Goal: Task Accomplishment & Management: Manage account settings

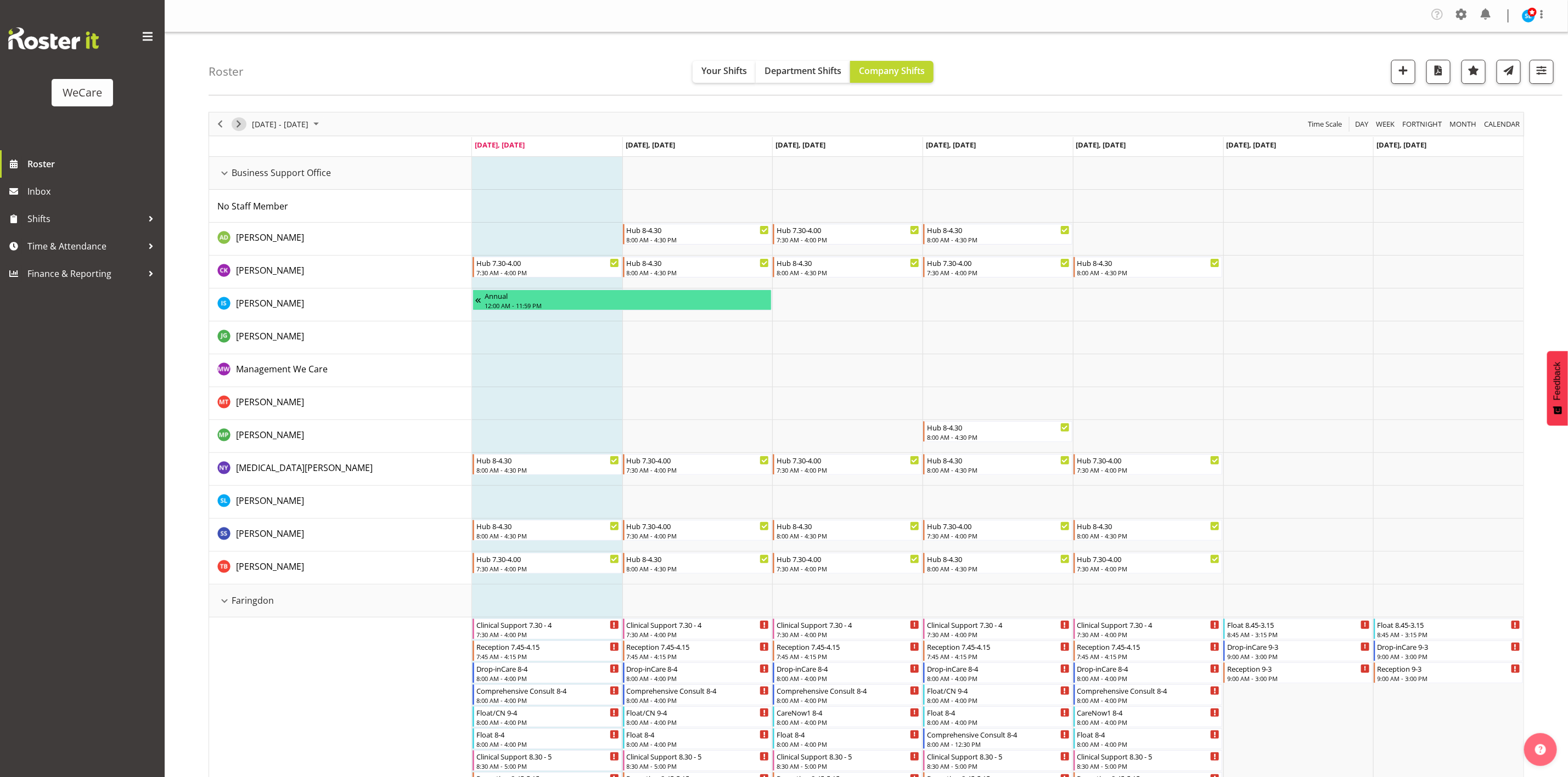
drag, startPoint x: 243, startPoint y: 127, endPoint x: 596, endPoint y: 407, distance: 450.6
click at [243, 125] on span "Next" at bounding box center [239, 124] width 13 height 14
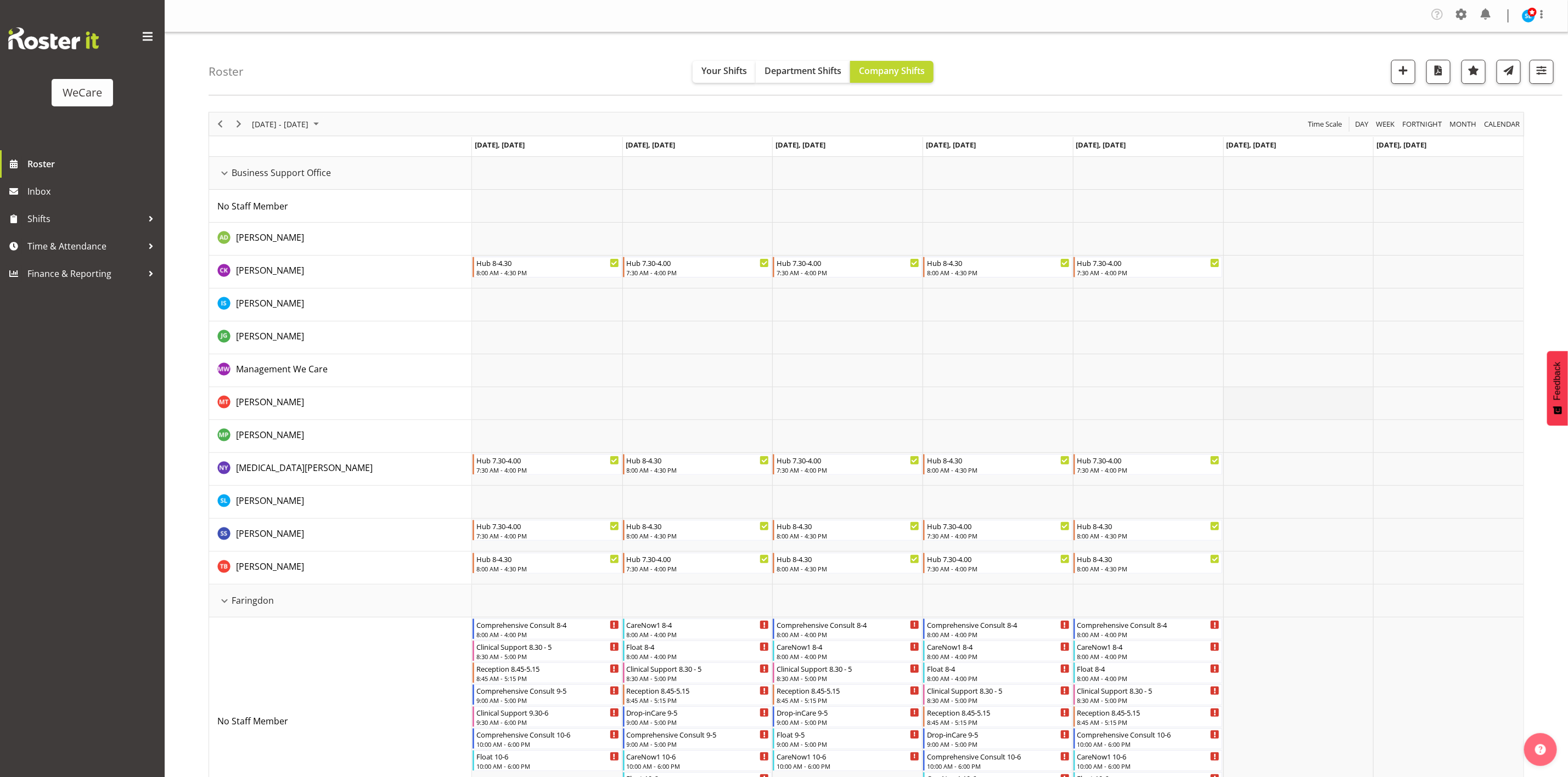
scroll to position [220, 0]
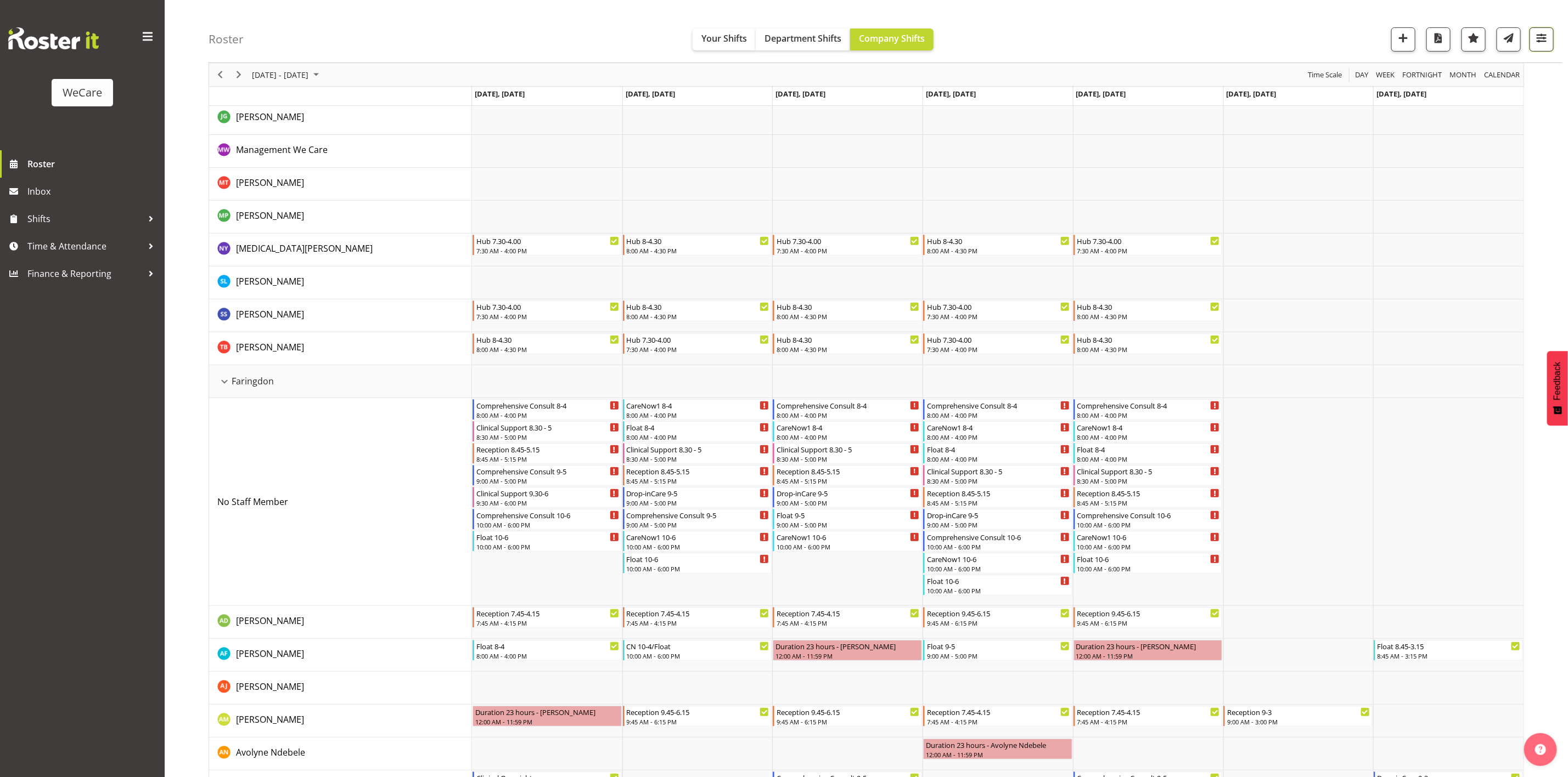
click at [1543, 34] on span "button" at bounding box center [1542, 38] width 15 height 15
click at [1497, 111] on span "All Departments" at bounding box center [1472, 107] width 77 height 13
click at [1465, 75] on span "All Locations" at bounding box center [1472, 73] width 60 height 13
click at [1486, 180] on span "Deselect All" at bounding box center [1485, 179] width 45 height 11
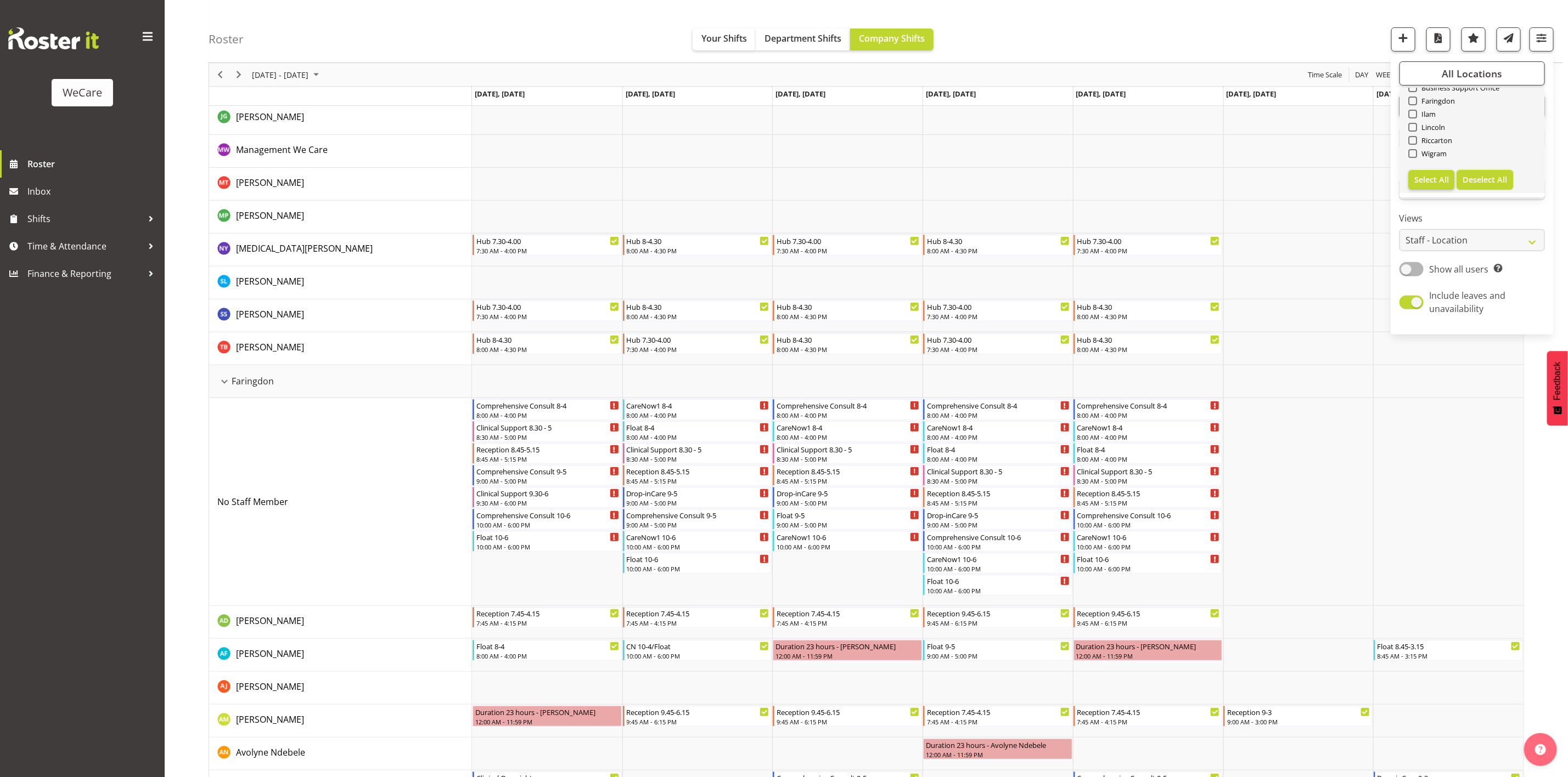
checkbox input "false"
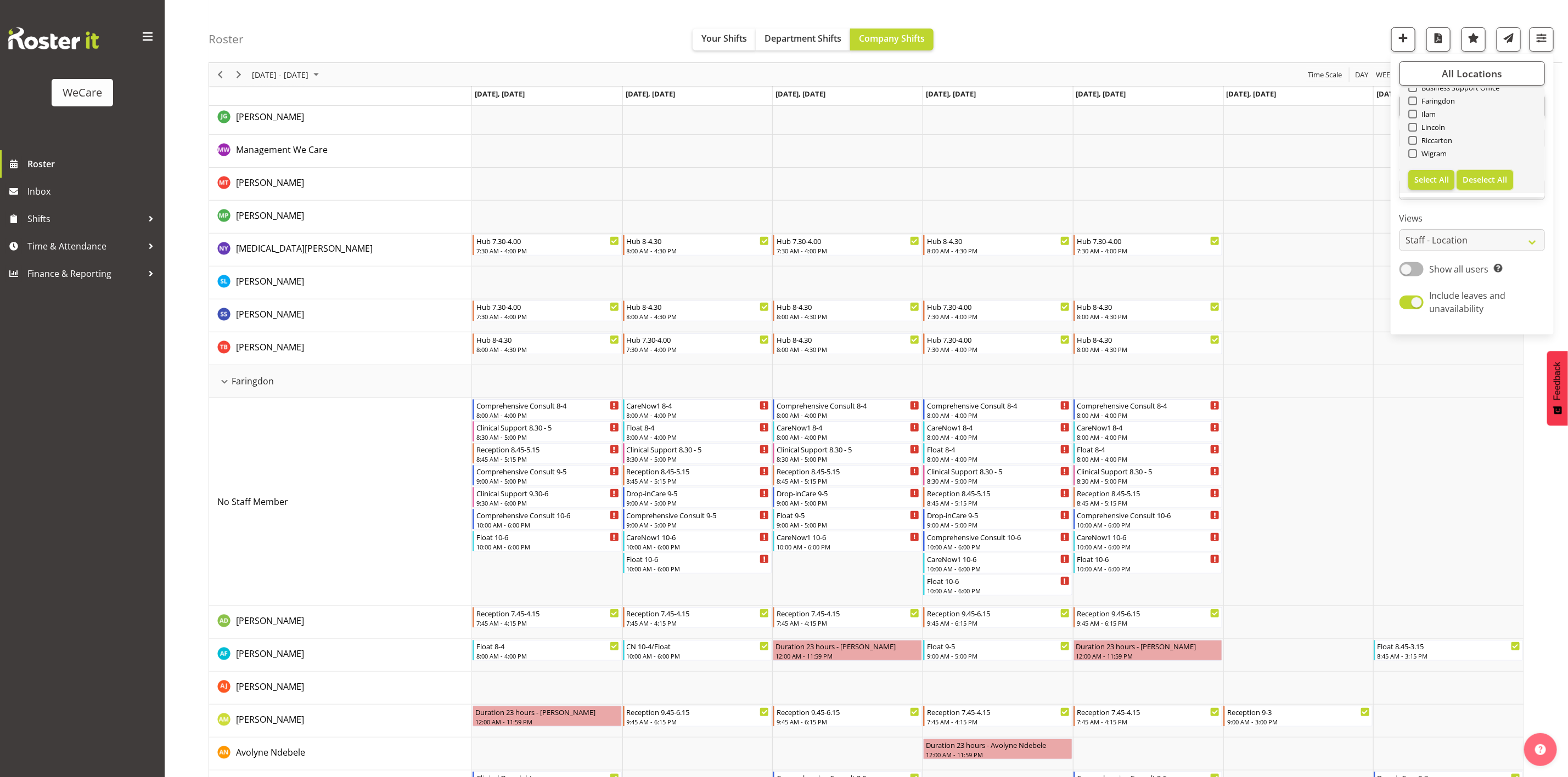
checkbox input "false"
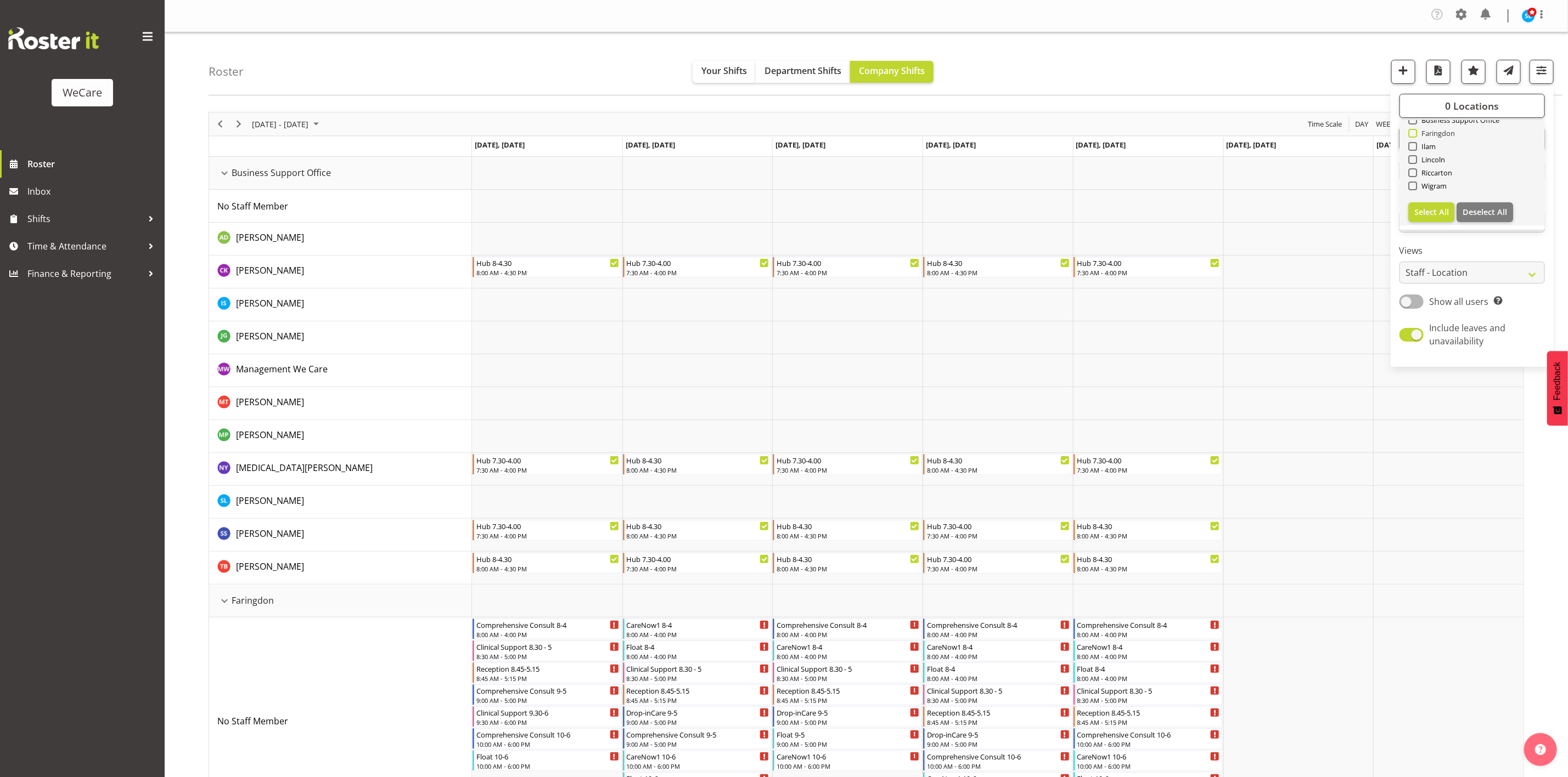
click at [1412, 134] on span at bounding box center [1413, 133] width 9 height 9
click at [1412, 134] on input "Faringdon" at bounding box center [1412, 133] width 7 height 7
checkbox input "true"
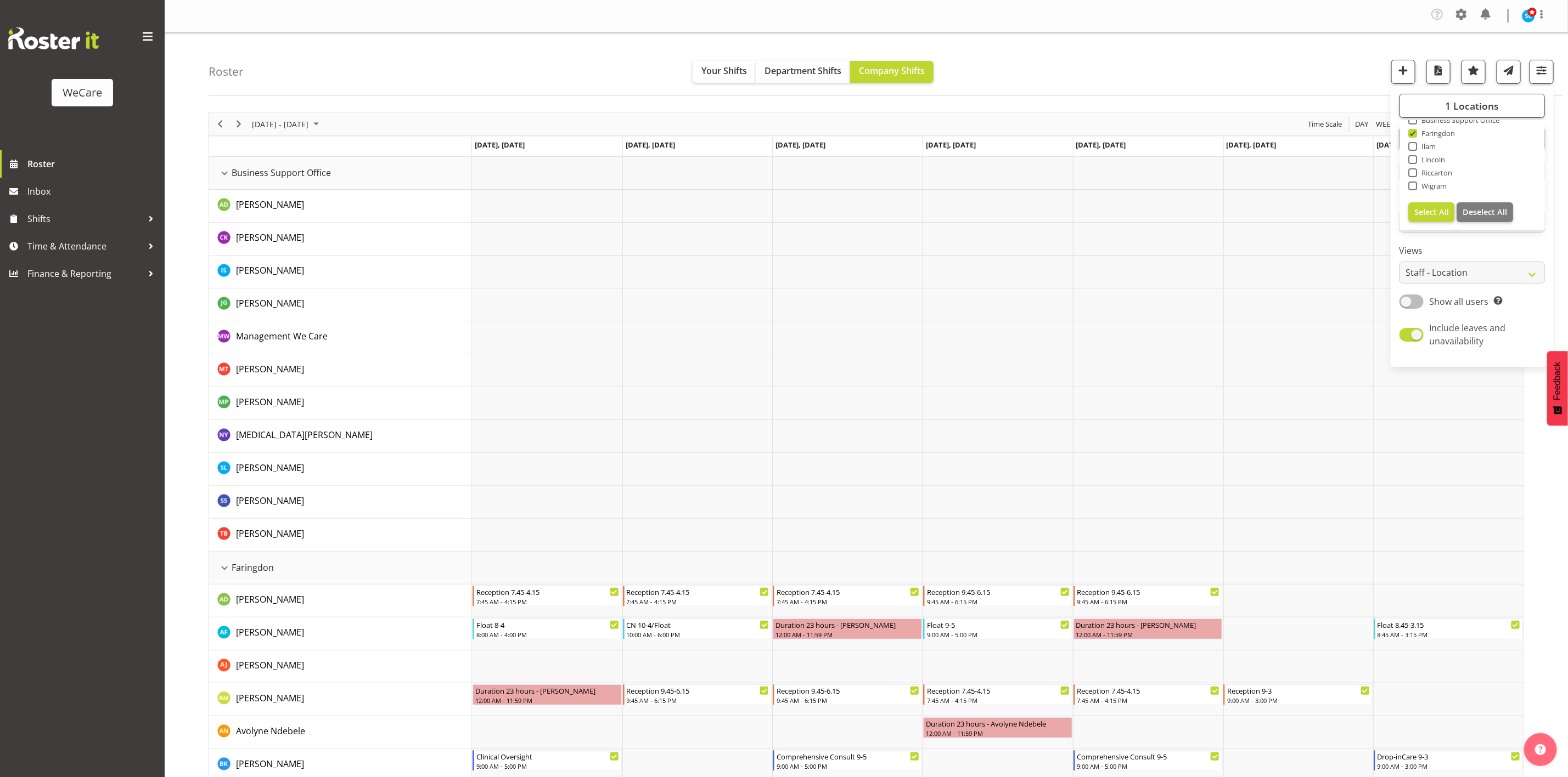
click at [1474, 303] on span "Show all users" at bounding box center [1460, 301] width 59 height 12
click at [1407, 303] on input "Show all users Show only rostered employees" at bounding box center [1403, 301] width 7 height 7
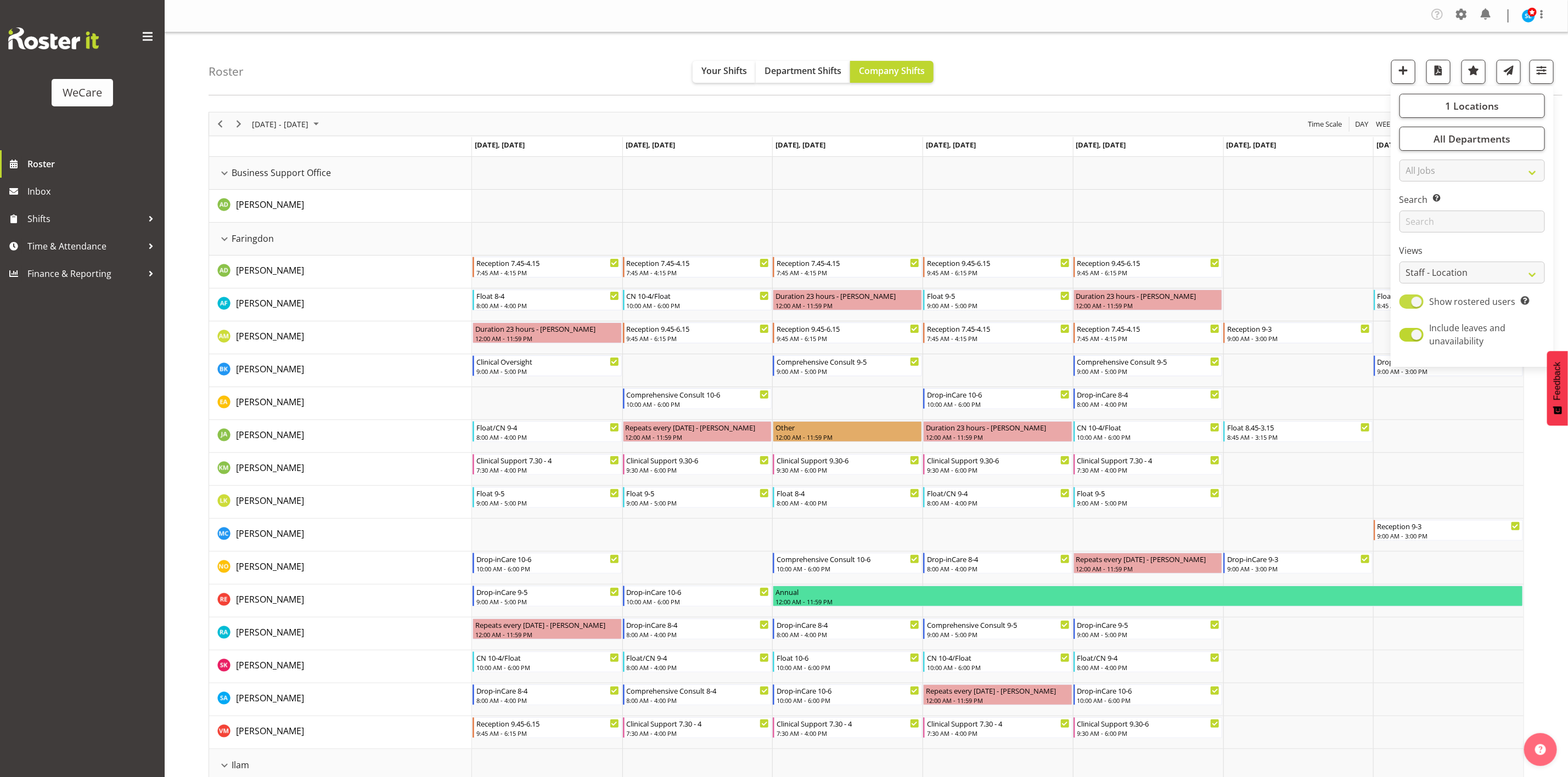
click at [1424, 303] on span "Show rostered users Show only rostered employees" at bounding box center [1477, 302] width 106 height 13
click at [1407, 303] on input "Show rostered users Show only rostered employees" at bounding box center [1403, 301] width 7 height 7
checkbox input "false"
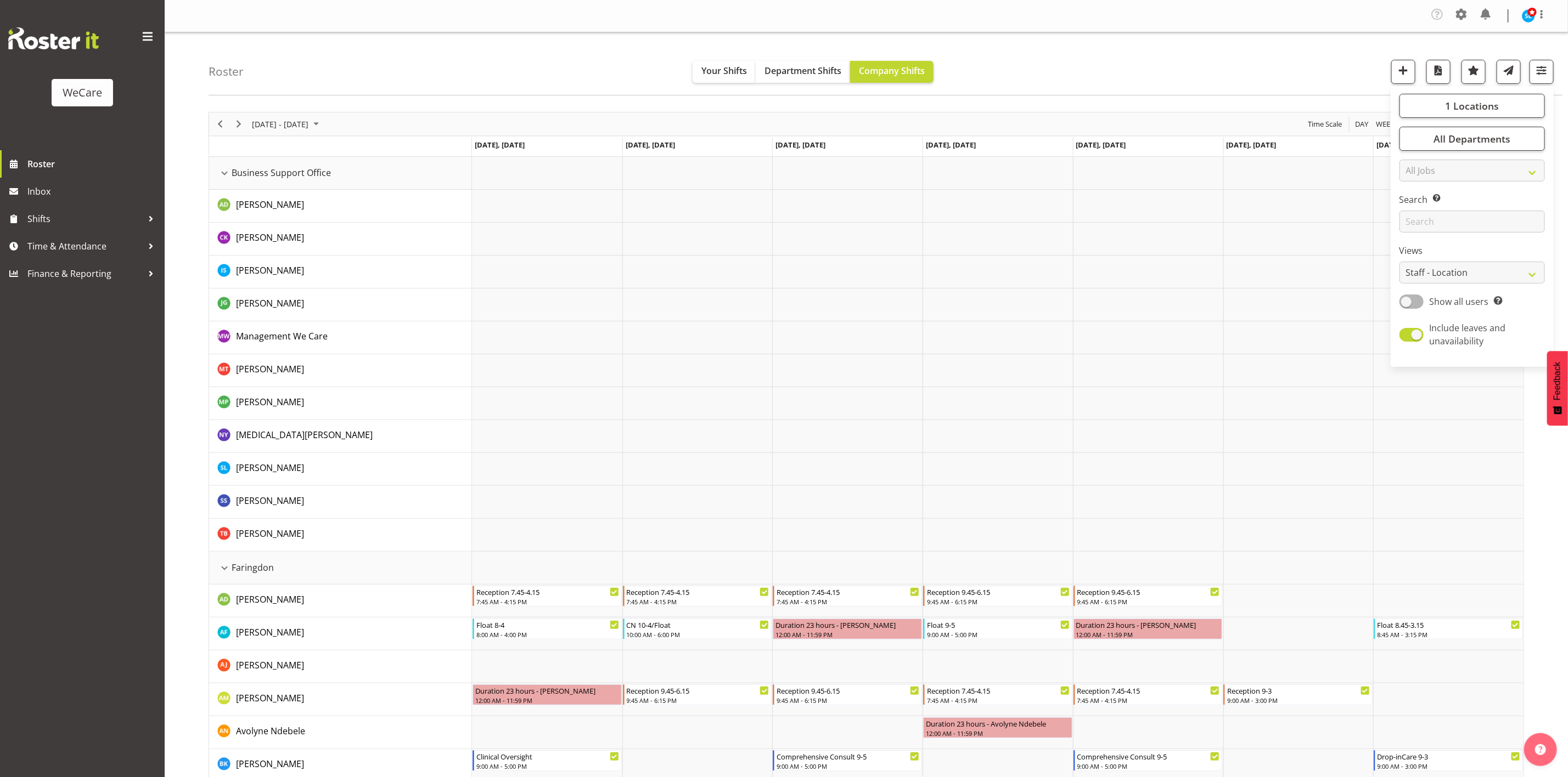
click at [967, 51] on div "Roster Your Shifts Department Shifts Company Shifts 1 Locations Clear Business …" at bounding box center [885, 64] width 1354 height 63
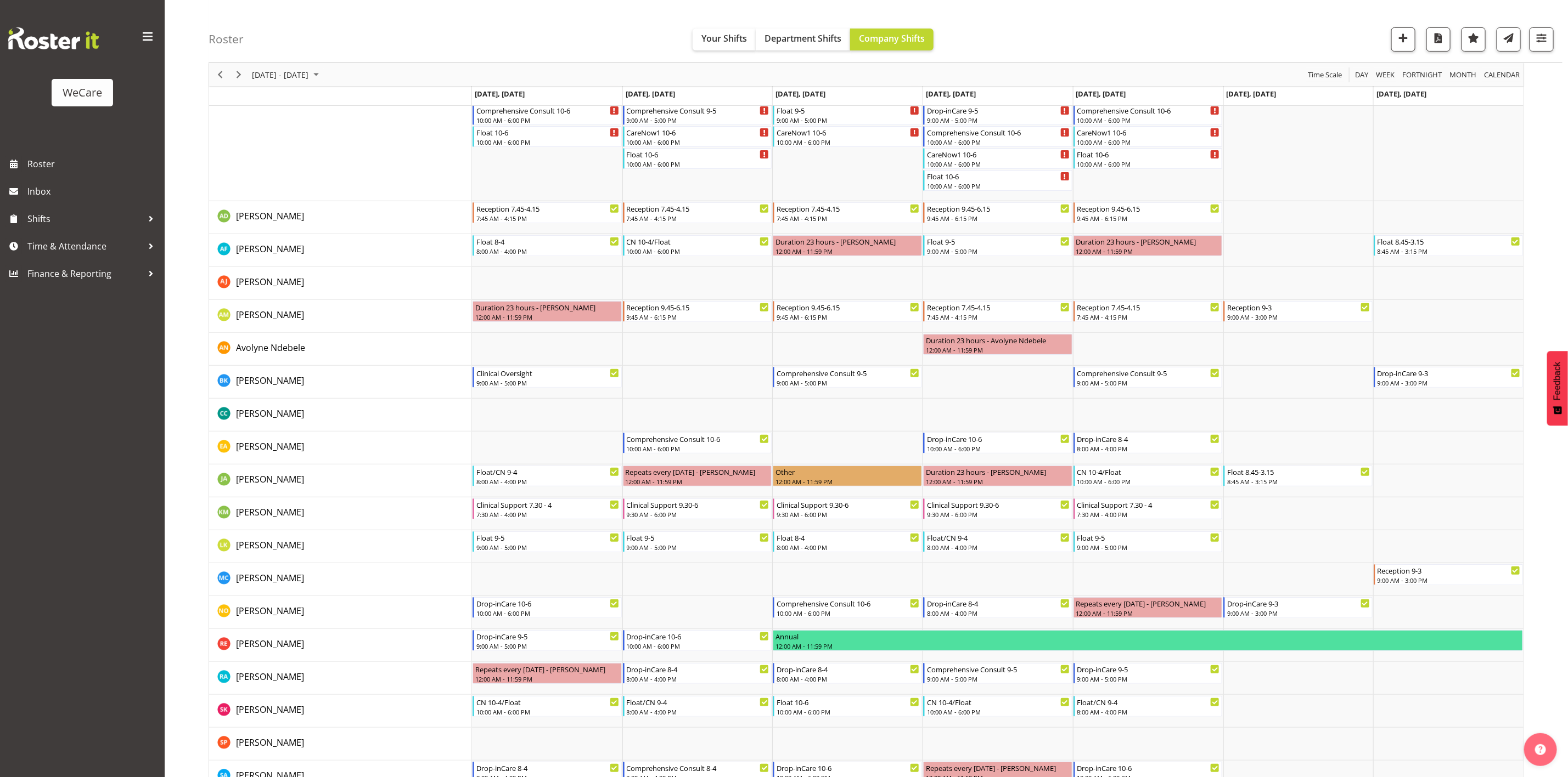
scroll to position [190, 0]
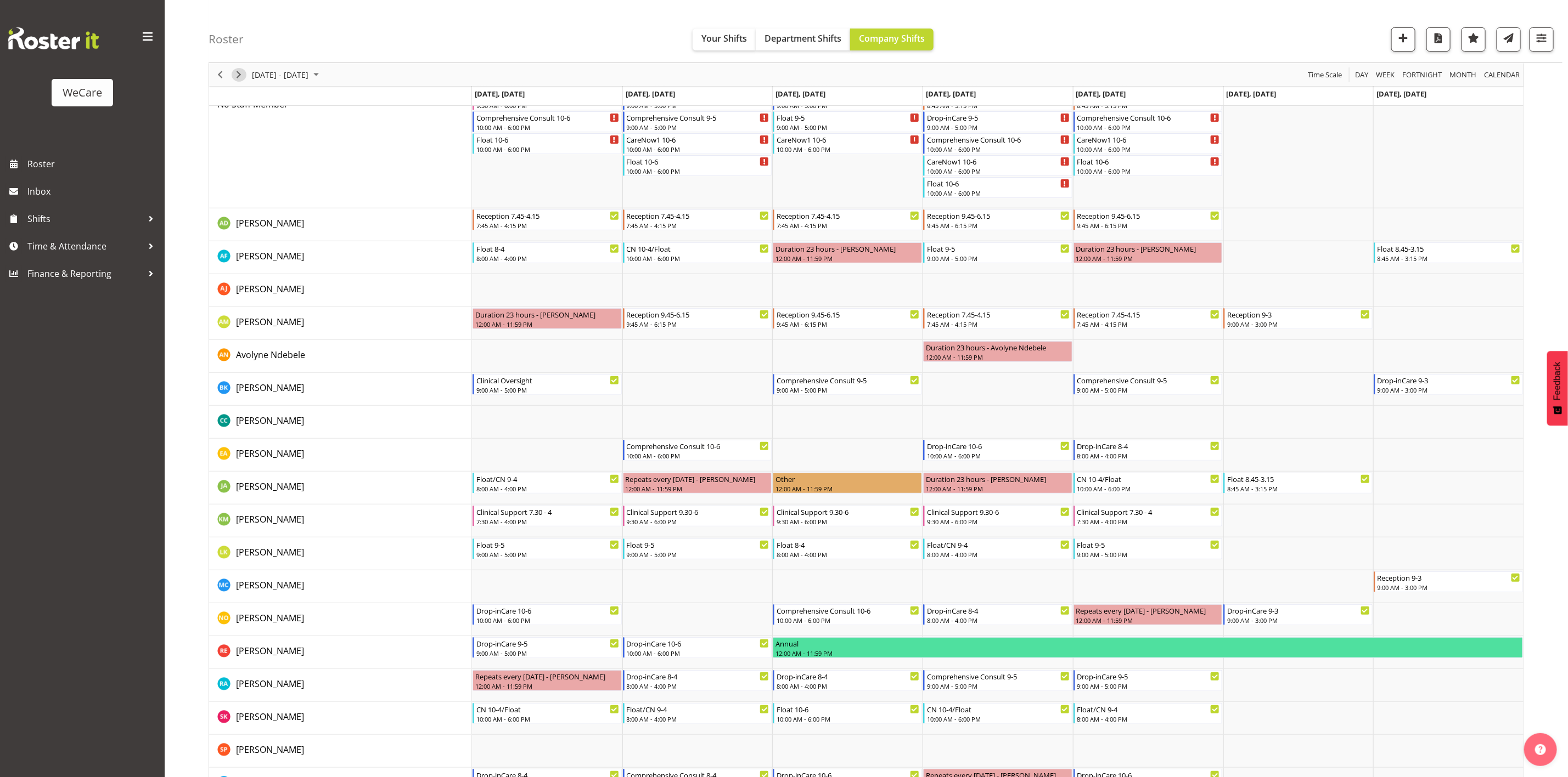
click at [237, 78] on span "Next" at bounding box center [239, 75] width 13 height 14
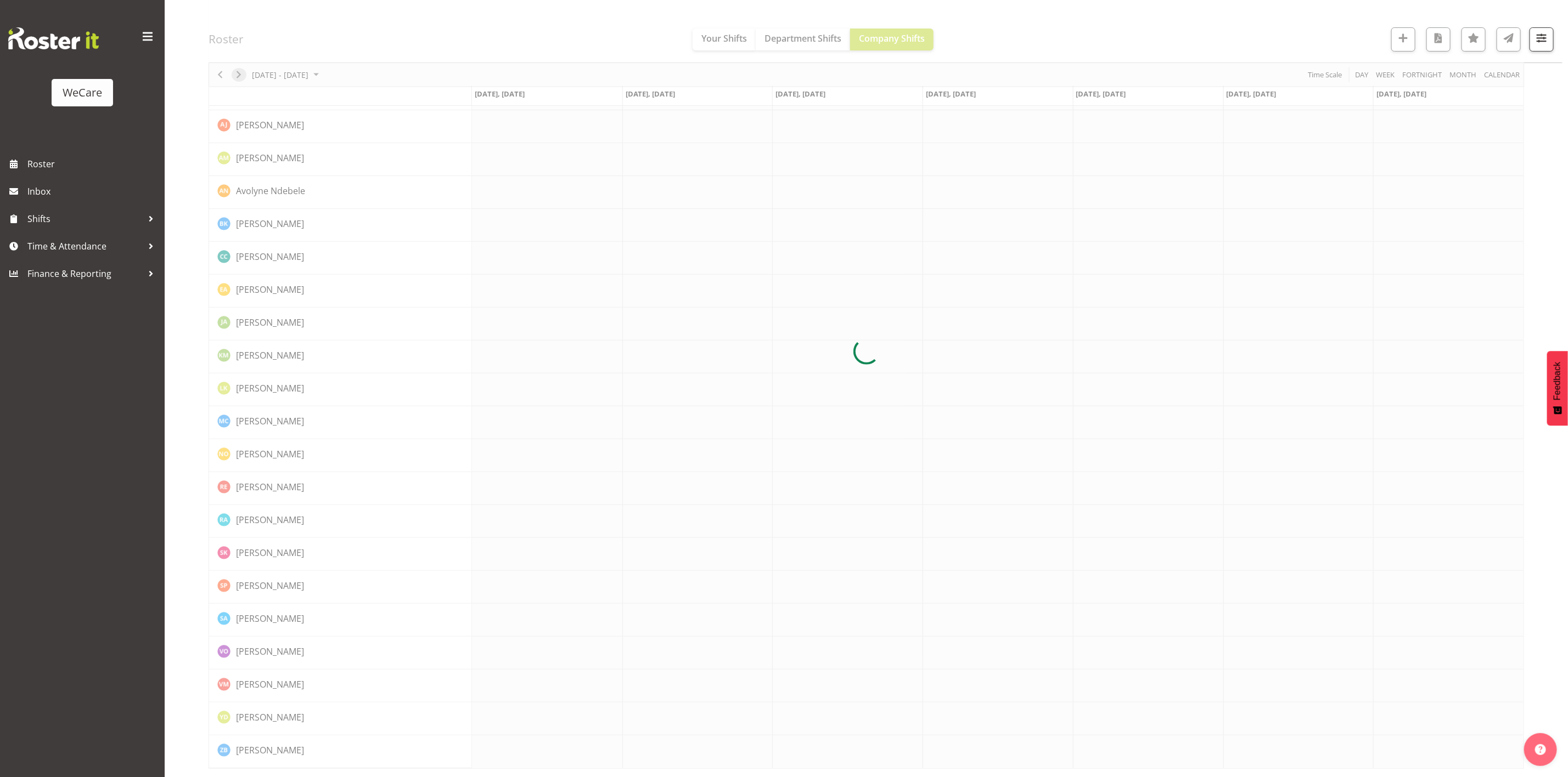
scroll to position [0, 0]
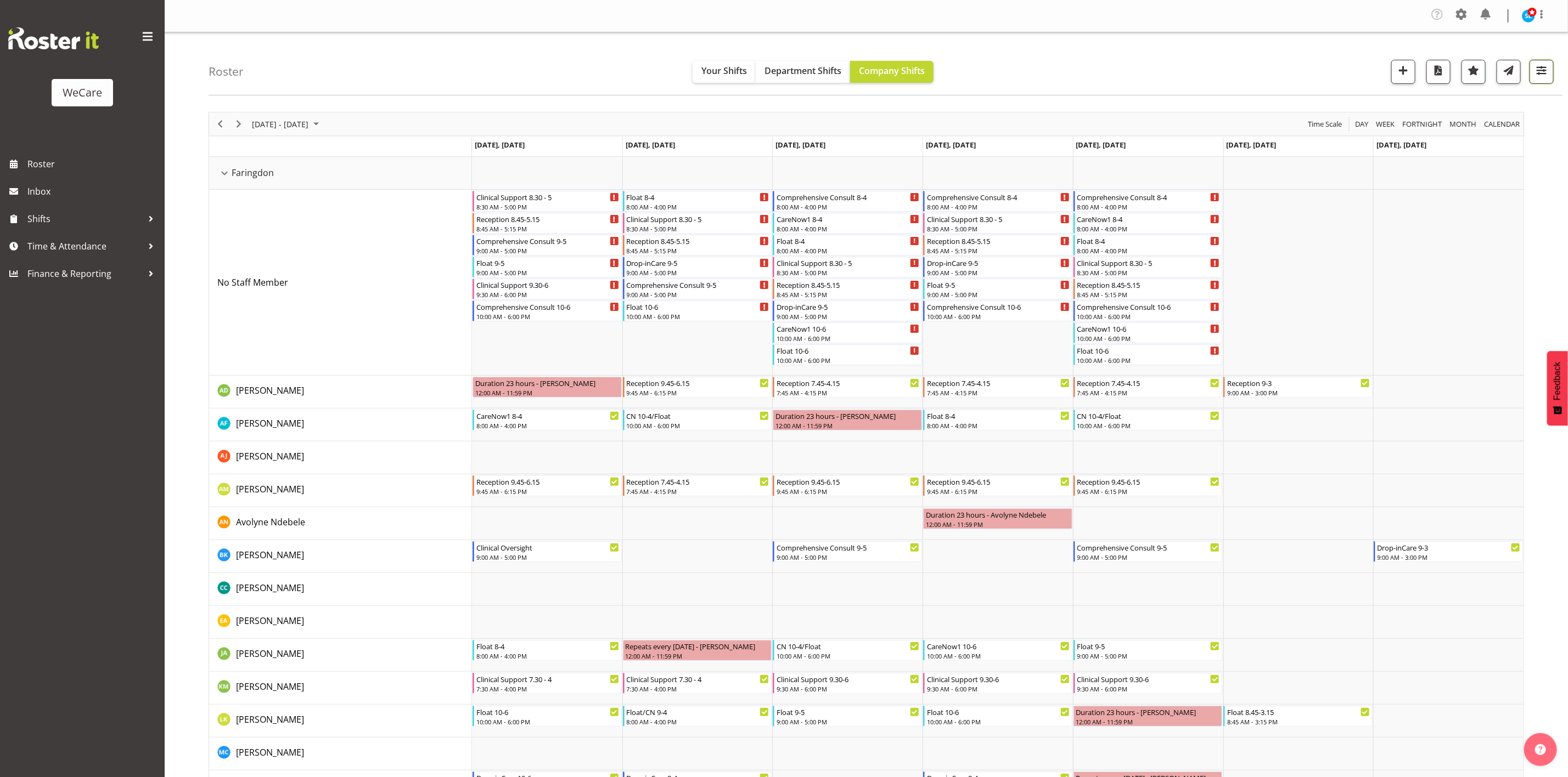
click at [1548, 74] on span "button" at bounding box center [1542, 71] width 15 height 15
click at [1500, 140] on span "All Departments" at bounding box center [1472, 139] width 77 height 13
click at [1289, 59] on div "Roster Your Shifts Department Shifts Company Shifts 1 Locations Clear Business …" at bounding box center [885, 64] width 1354 height 63
click at [1550, 72] on button "button" at bounding box center [1542, 72] width 24 height 24
click at [1413, 138] on button "All Departments" at bounding box center [1472, 139] width 146 height 24
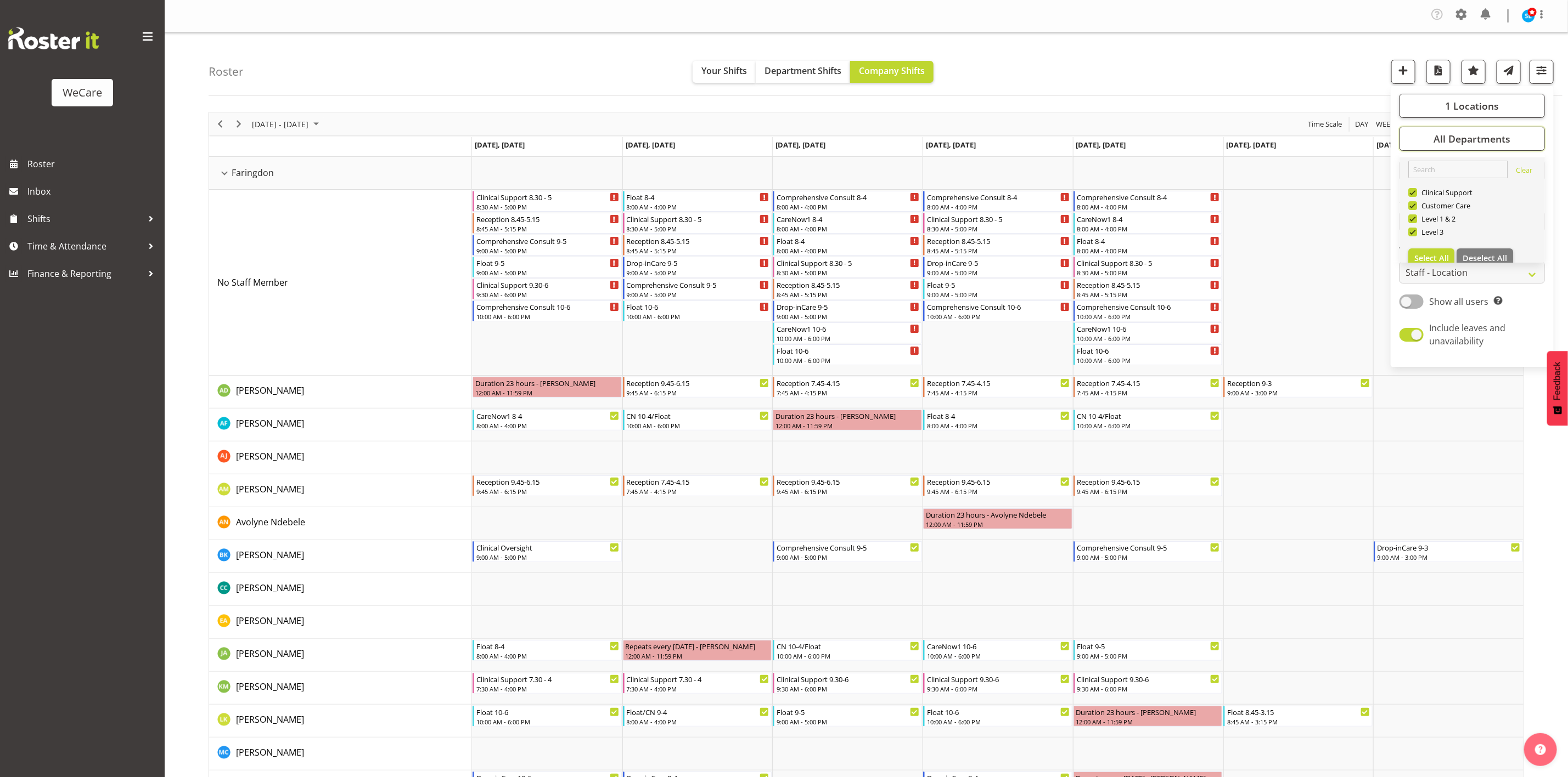
scroll to position [13, 0]
click at [1442, 106] on button "1 Locations" at bounding box center [1472, 106] width 146 height 24
click at [1415, 158] on span at bounding box center [1413, 159] width 9 height 9
click at [1415, 158] on input "Business Support Office" at bounding box center [1412, 159] width 7 height 7
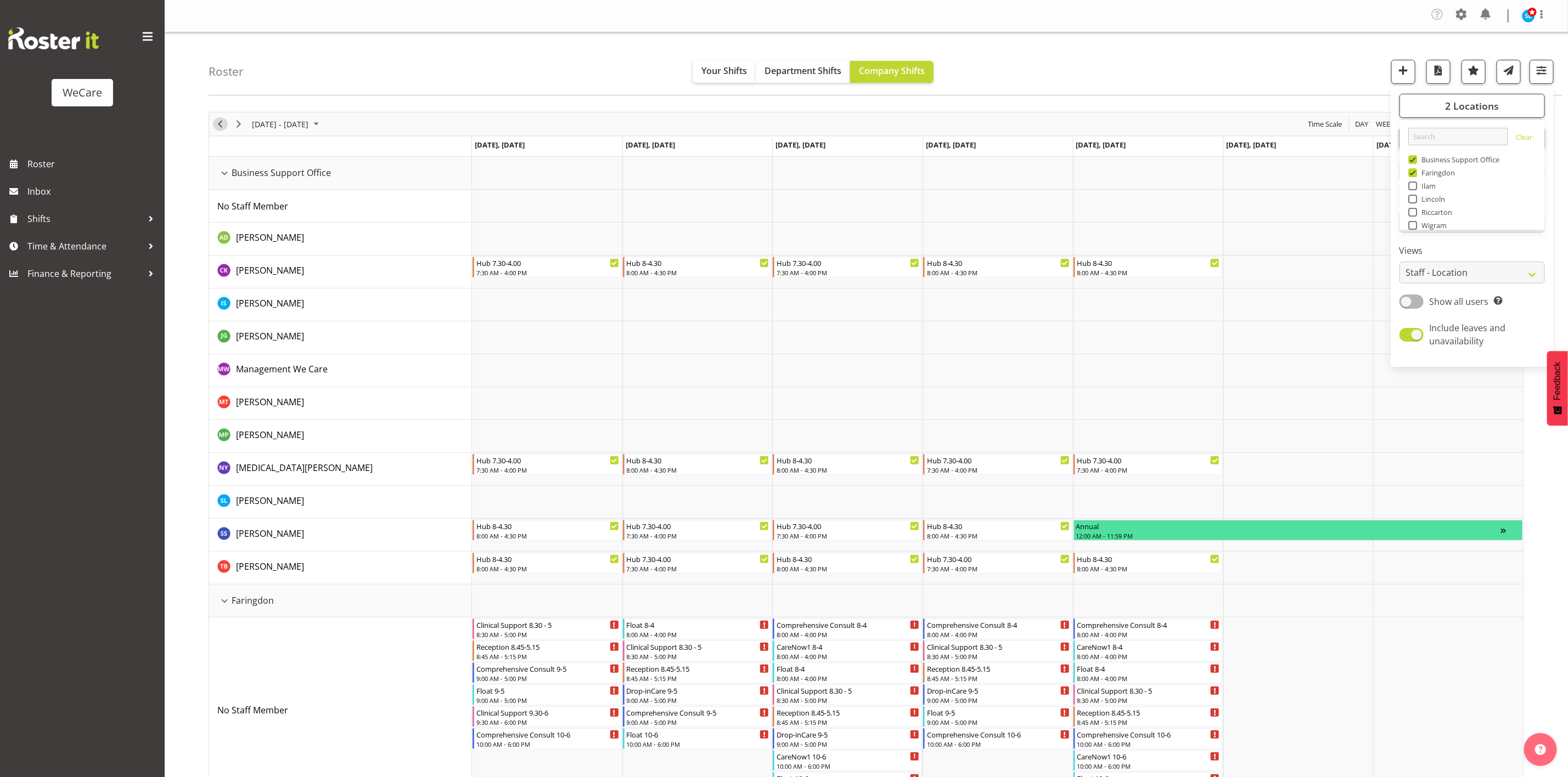
click at [219, 127] on span "Previous" at bounding box center [220, 124] width 13 height 14
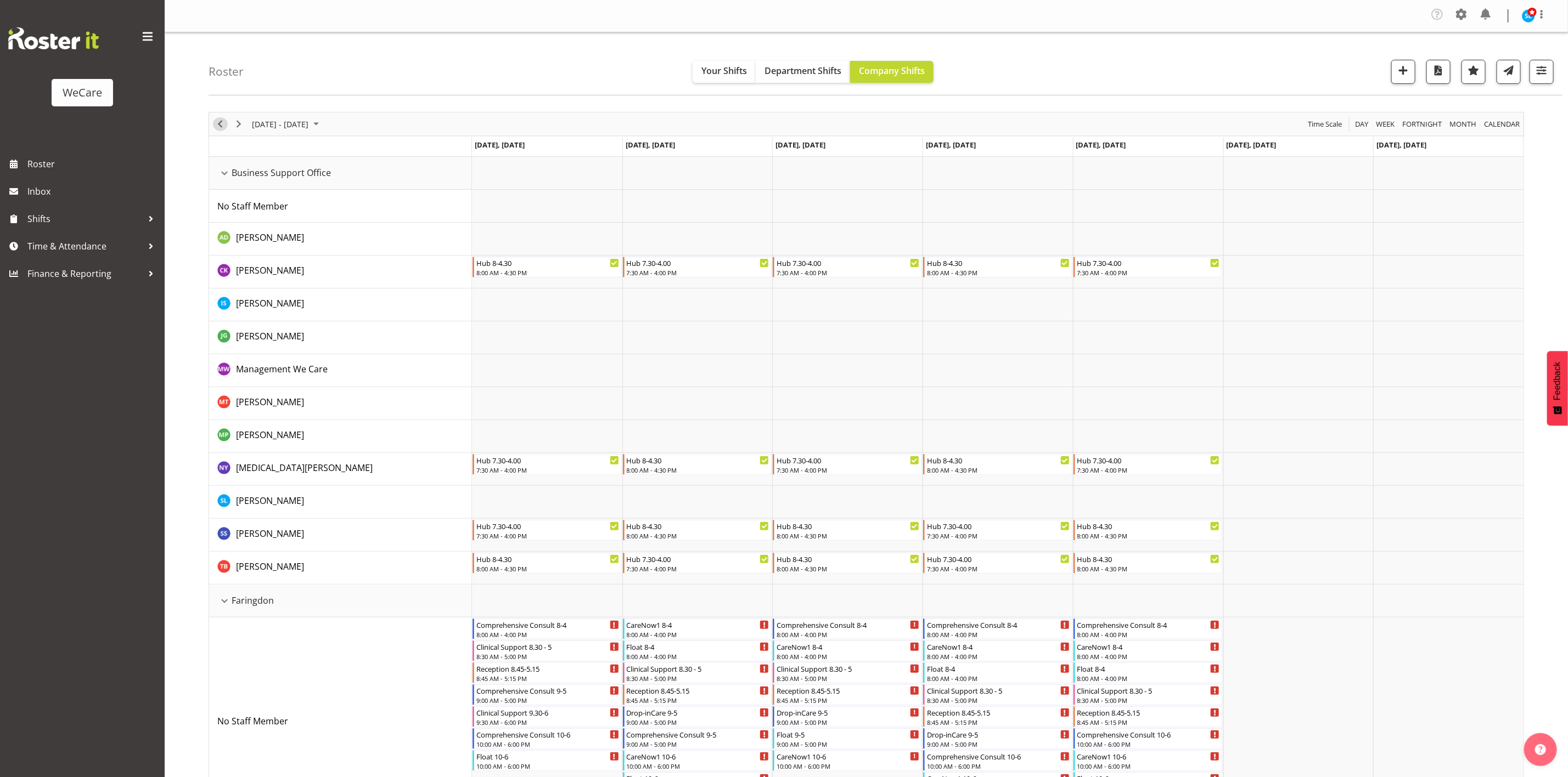
click at [221, 119] on span "Previous" at bounding box center [220, 124] width 13 height 14
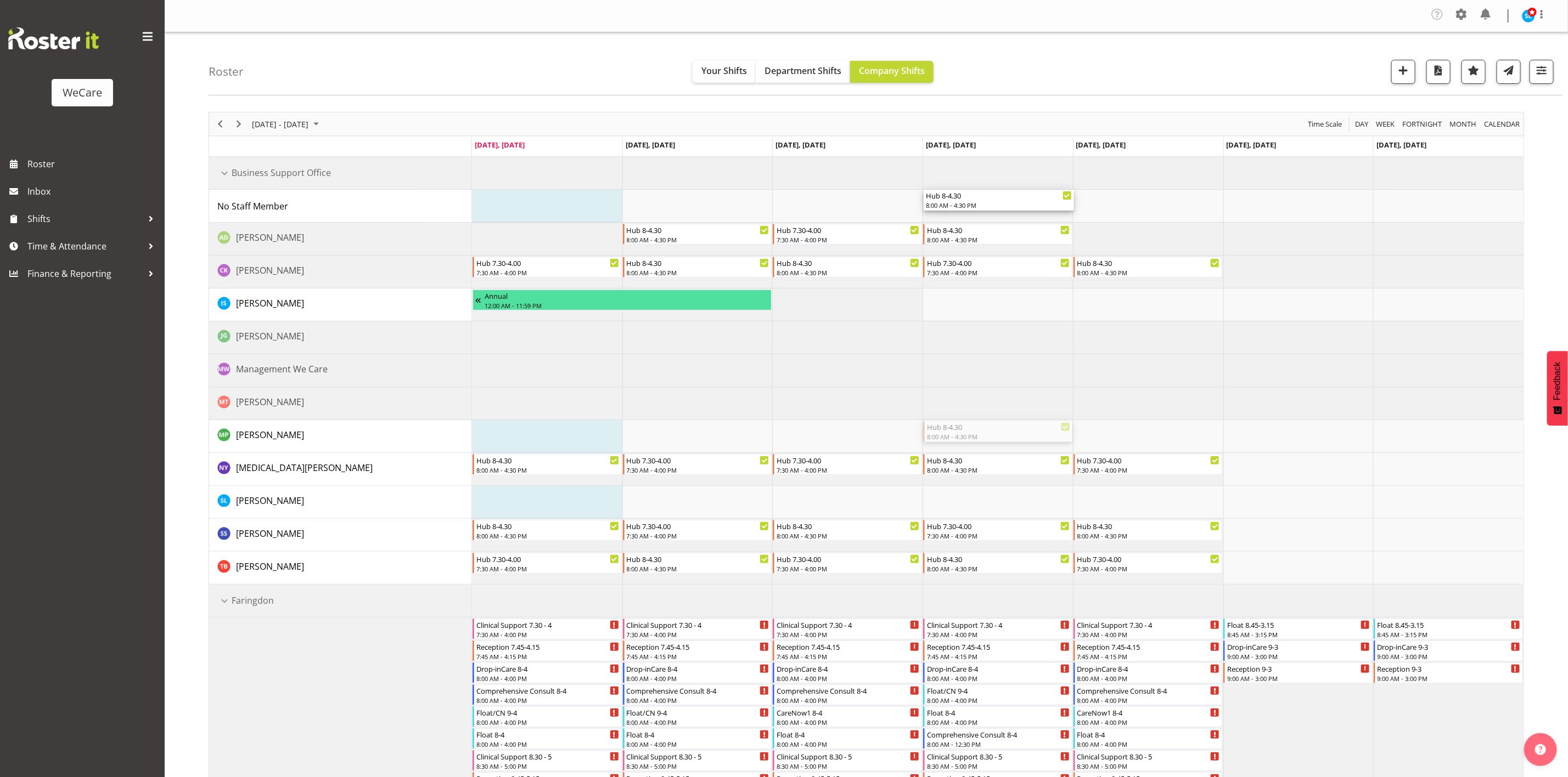
drag, startPoint x: 1030, startPoint y: 429, endPoint x: 1015, endPoint y: 218, distance: 211.5
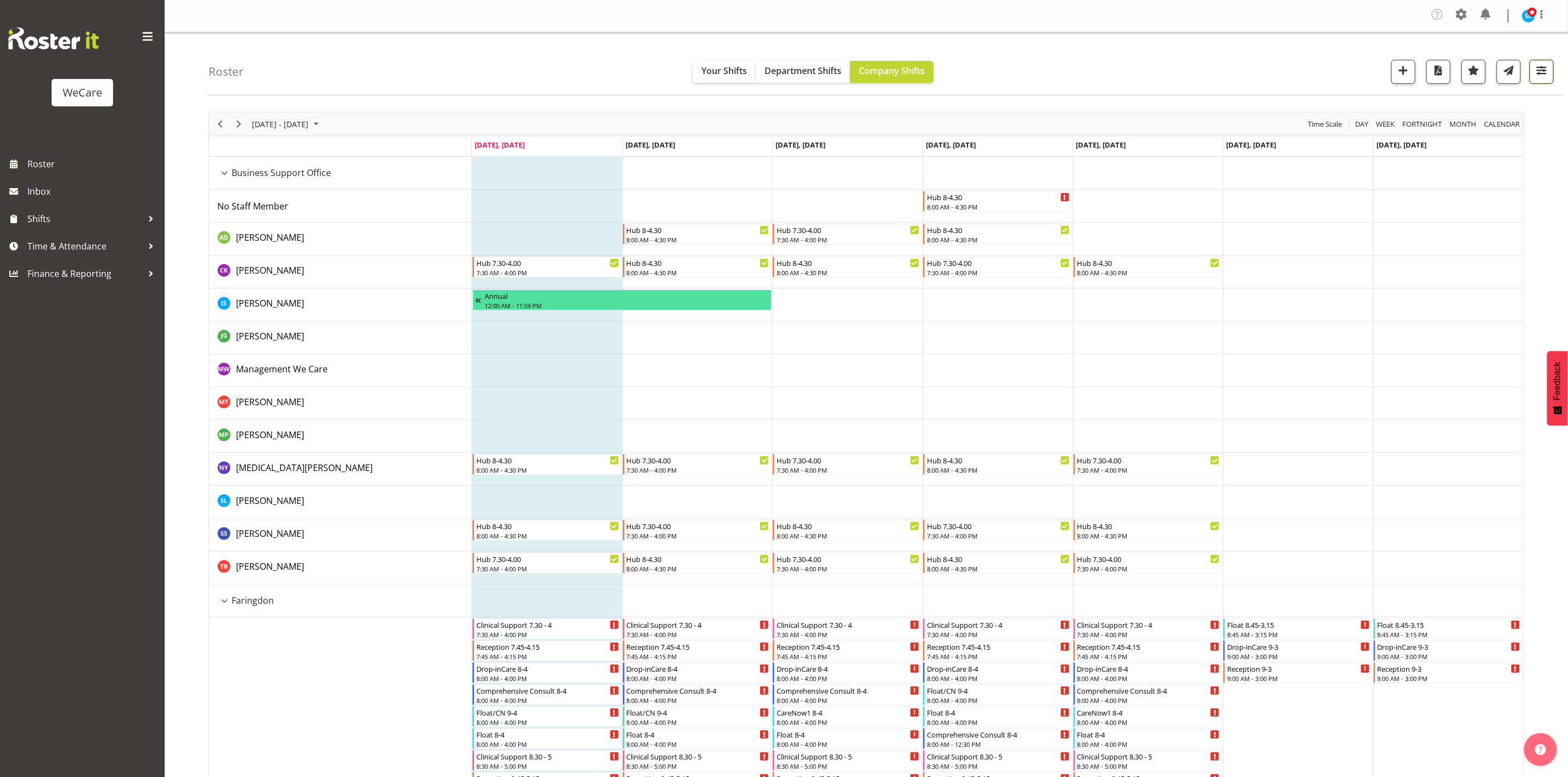
click at [1548, 80] on button "button" at bounding box center [1542, 72] width 24 height 24
click at [1483, 101] on span "2 Locations" at bounding box center [1472, 106] width 54 height 13
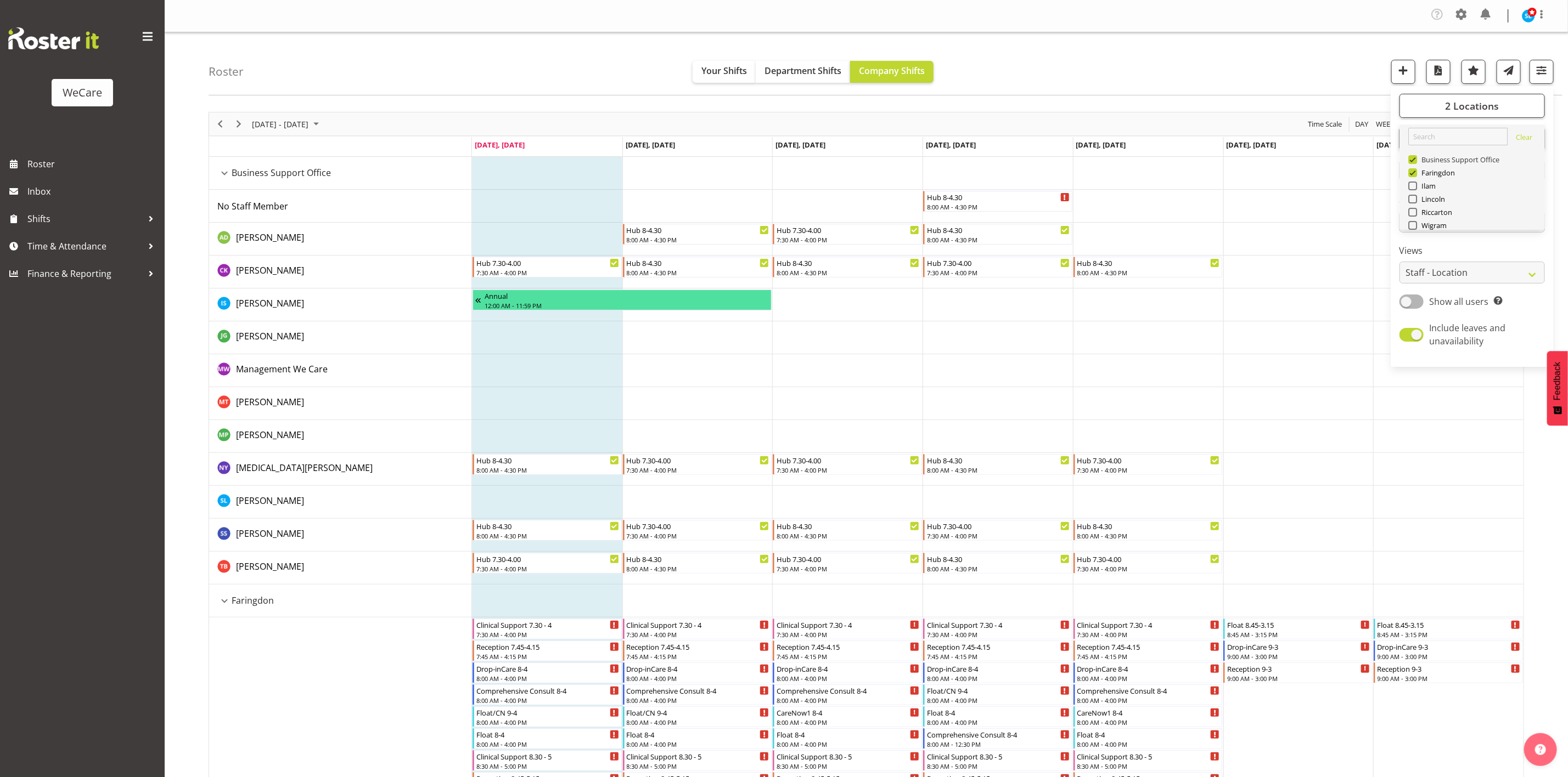
click at [1415, 159] on span at bounding box center [1413, 159] width 9 height 9
click at [1415, 159] on input "Business Support Office" at bounding box center [1412, 159] width 7 height 7
checkbox input "false"
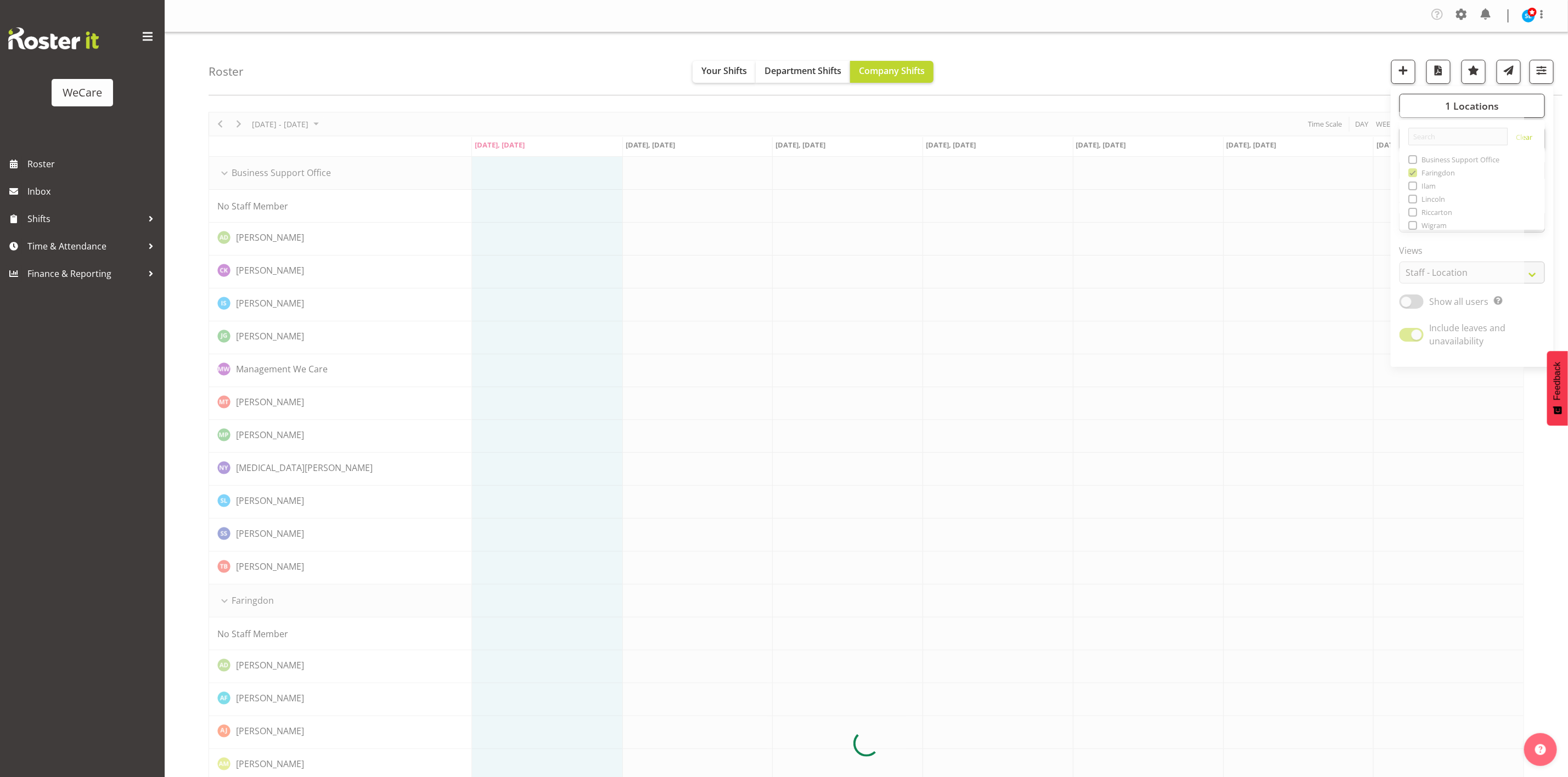
click at [1221, 56] on div "Roster Your Shifts Department Shifts Company Shifts 1 Locations Clear Business …" at bounding box center [885, 64] width 1354 height 63
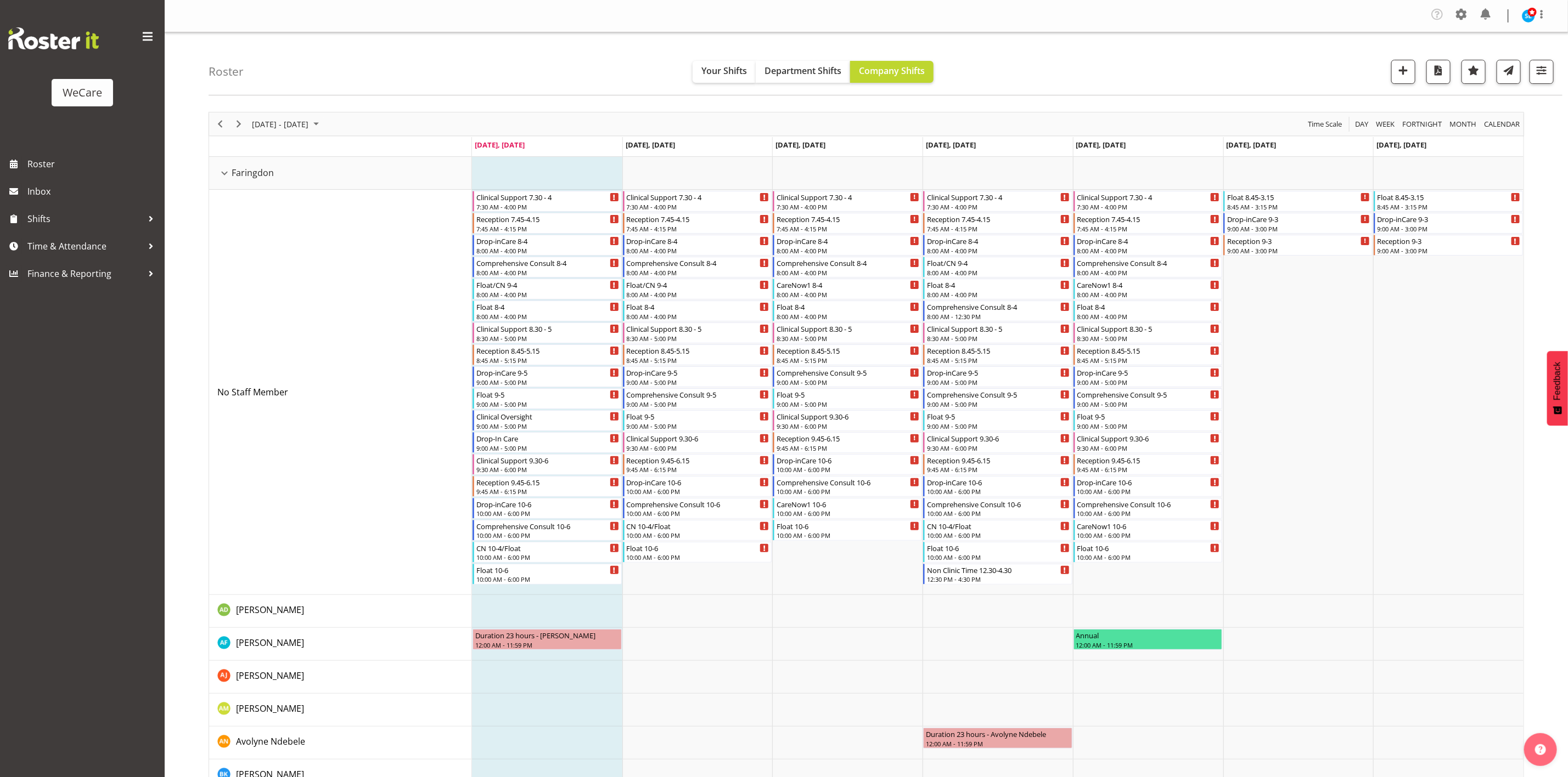
click at [72, 560] on div "WeCare Roster Inbox Shifts Time & Attendance Finance & Reporting" at bounding box center [82, 388] width 164 height 777
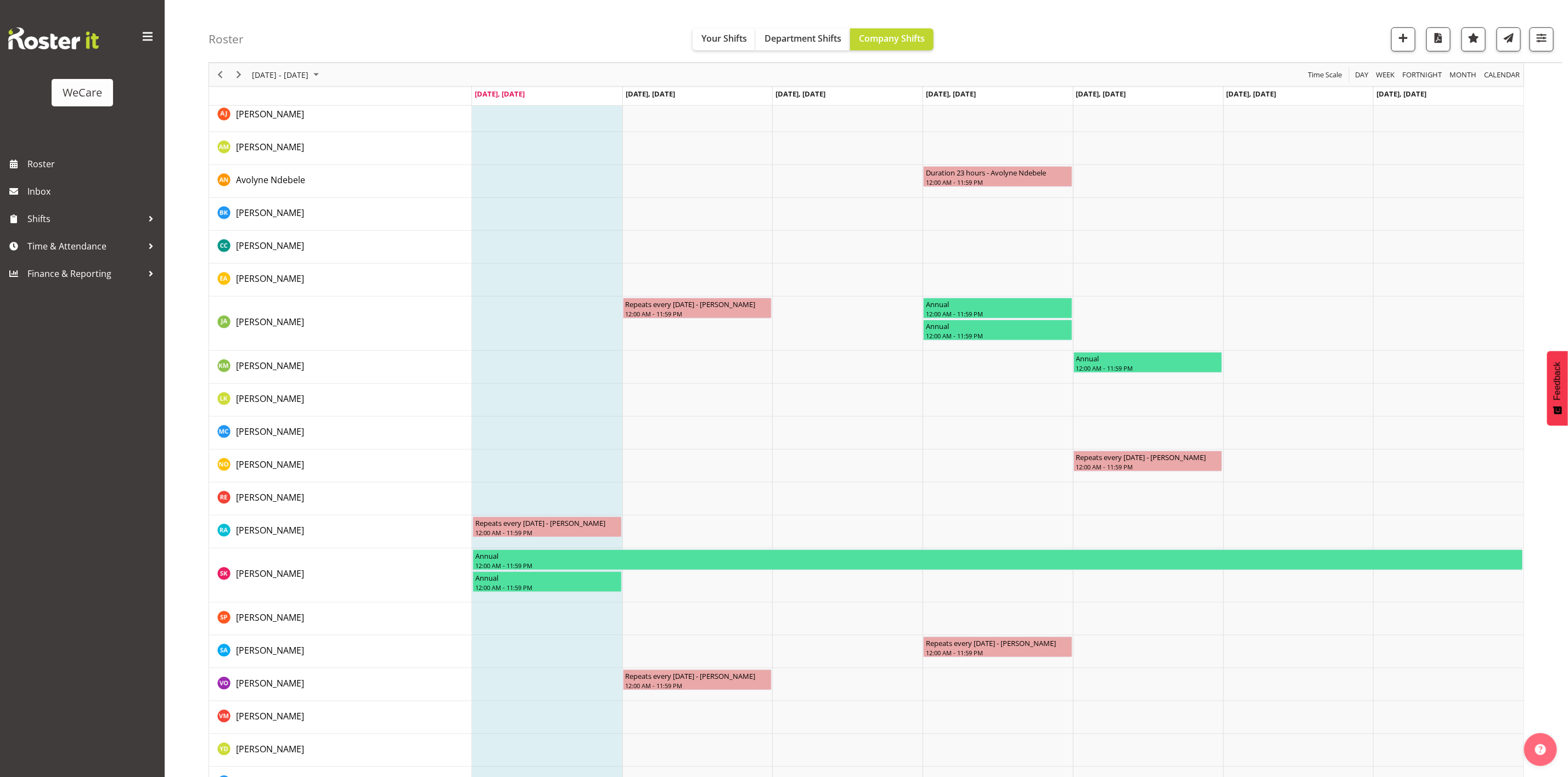
scroll to position [594, 0]
